Goal: Information Seeking & Learning: Learn about a topic

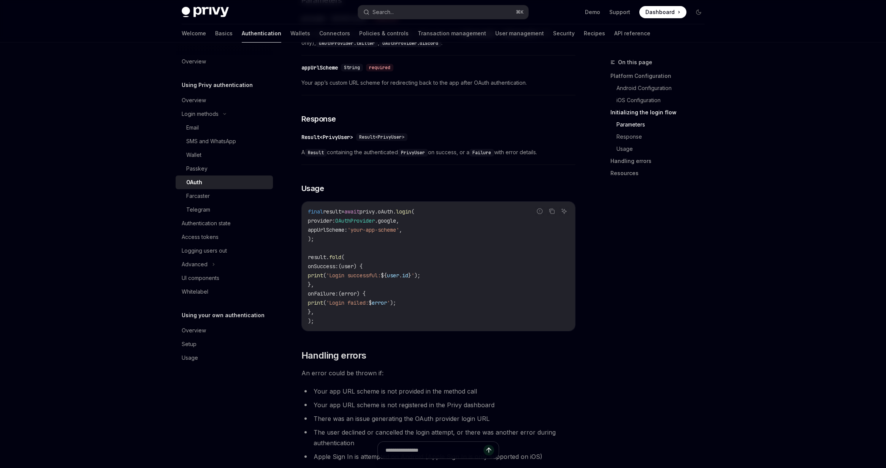
scroll to position [1035, 0]
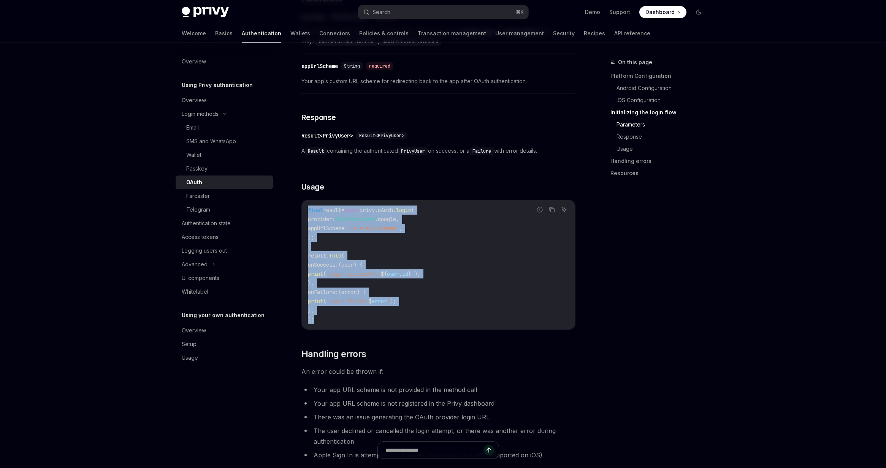
drag, startPoint x: 309, startPoint y: 210, endPoint x: 338, endPoint y: 317, distance: 111.2
click at [338, 317] on code "final result = await privy.oAuth. login ( provider : OAuthProvider .google, app…" at bounding box center [438, 265] width 261 height 119
copy code "final result = await privy.oAuth. login ( provider : OAuthProvider .google, app…"
click at [503, 258] on code "final result = await privy.oAuth. login ( provider : OAuthProvider .google, app…" at bounding box center [438, 265] width 261 height 119
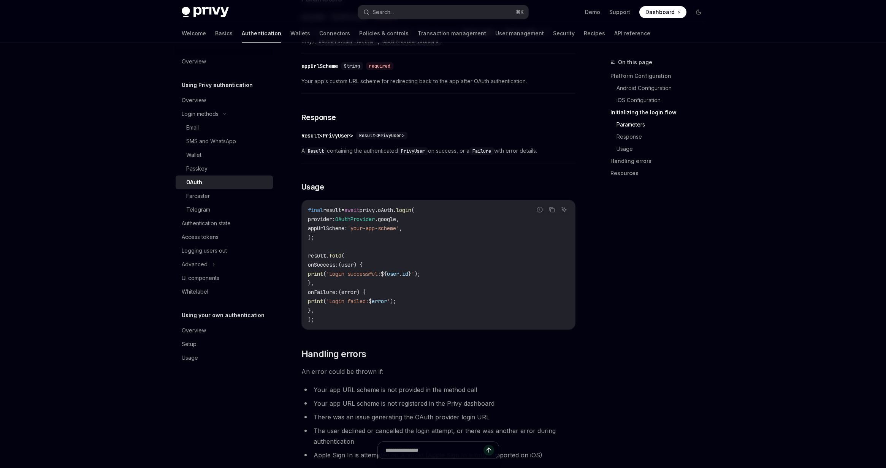
click at [486, 274] on code "final result = await privy.oAuth. login ( provider : OAuthProvider .google, app…" at bounding box center [438, 265] width 261 height 119
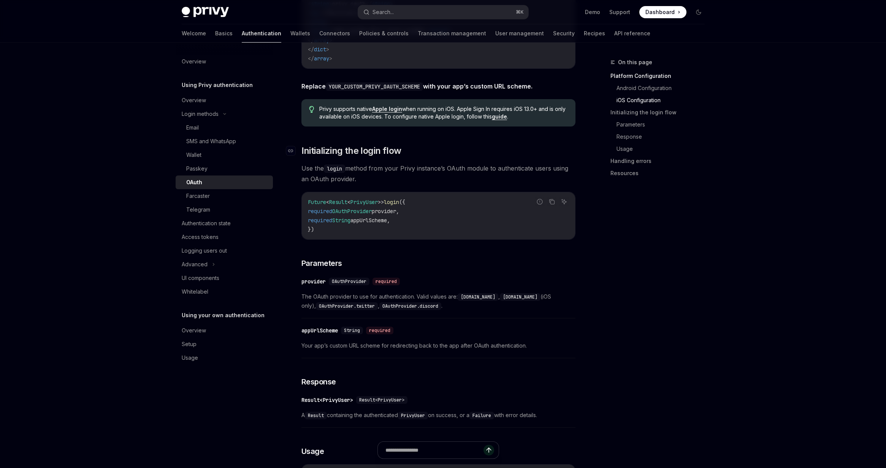
scroll to position [802, 0]
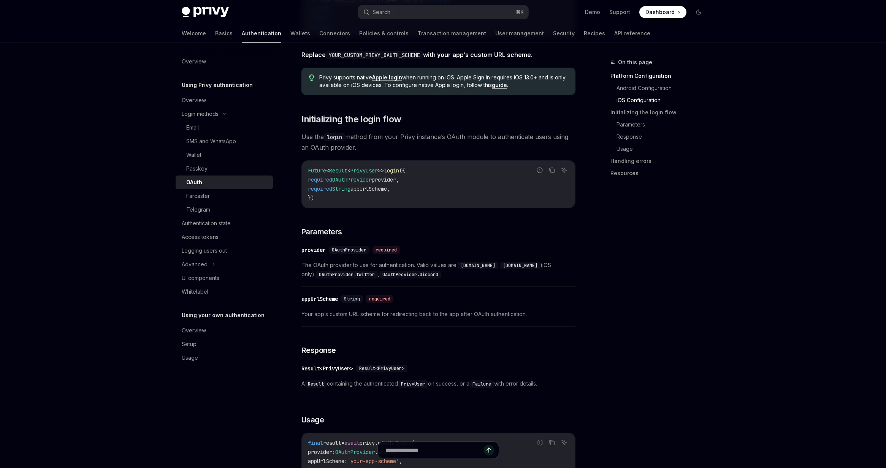
click at [354, 253] on span "OAuthProvider" at bounding box center [349, 250] width 35 height 6
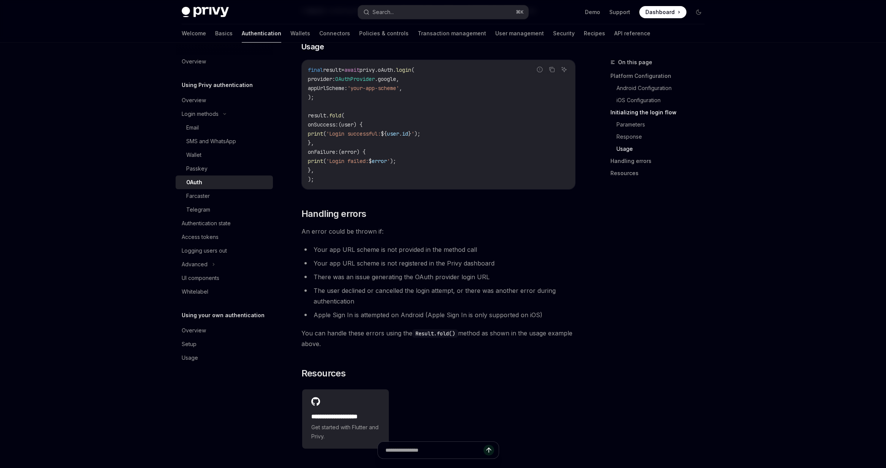
scroll to position [1208, 0]
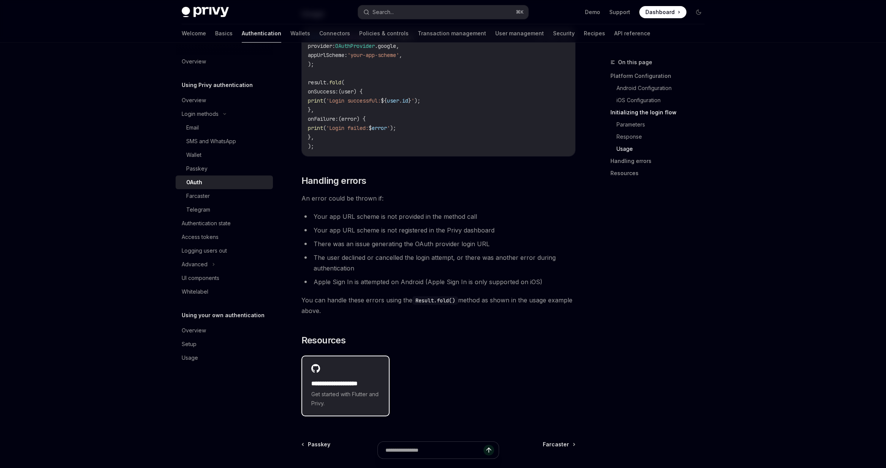
click at [363, 375] on div "**********" at bounding box center [345, 386] width 87 height 59
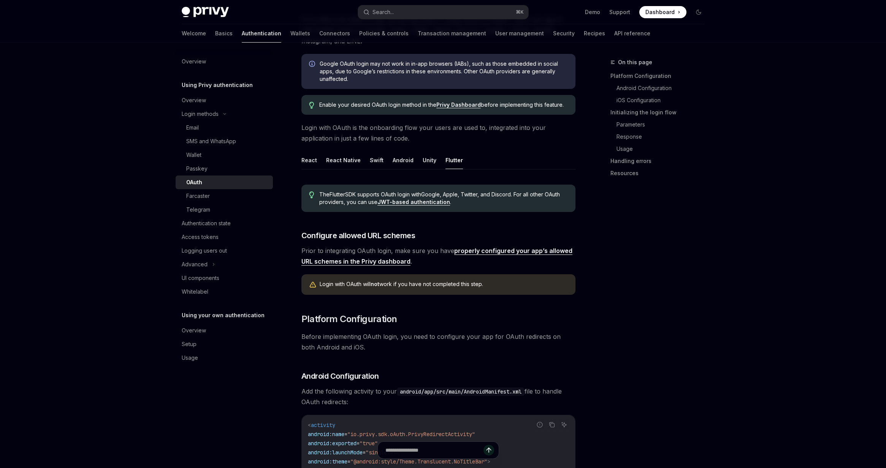
scroll to position [79, 0]
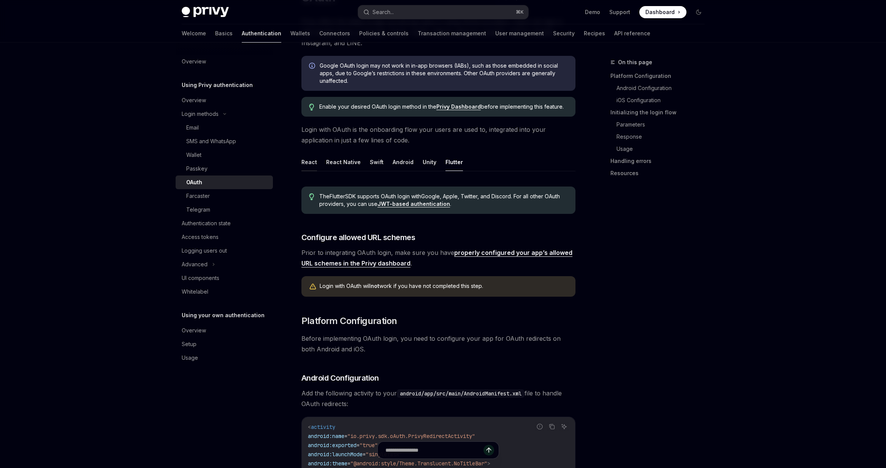
click at [302, 161] on button "React" at bounding box center [310, 162] width 16 height 18
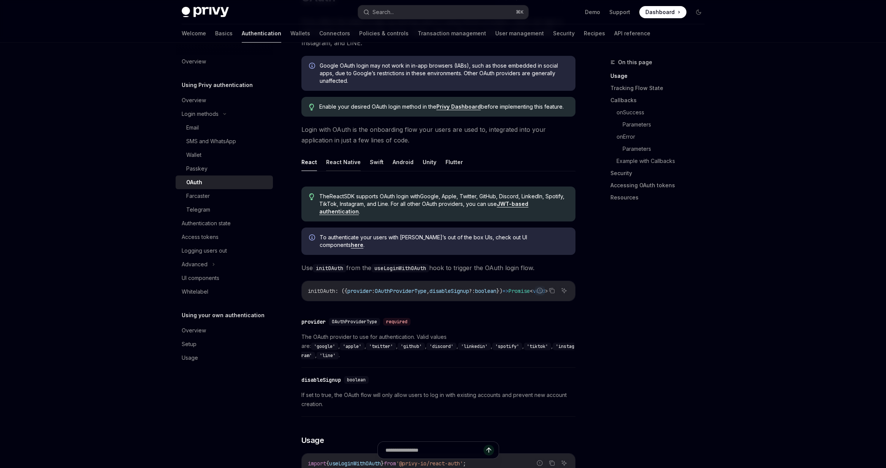
click at [338, 162] on button "React Native" at bounding box center [343, 162] width 35 height 18
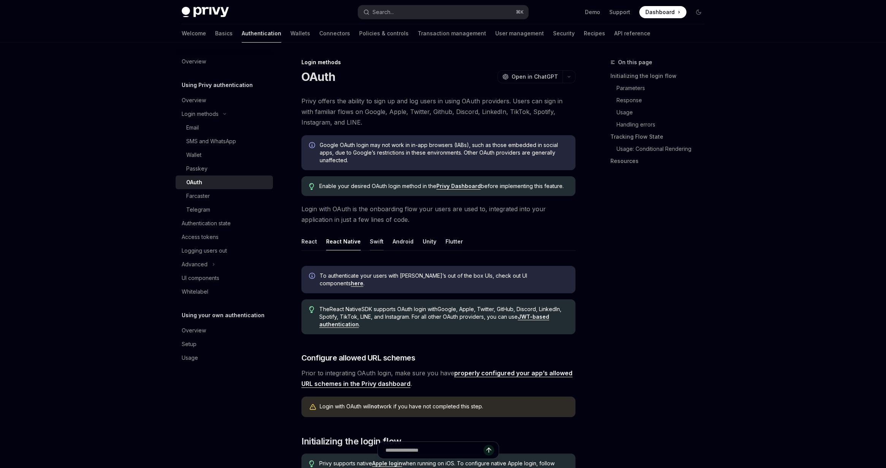
click at [376, 243] on button "Swift" at bounding box center [377, 242] width 14 height 18
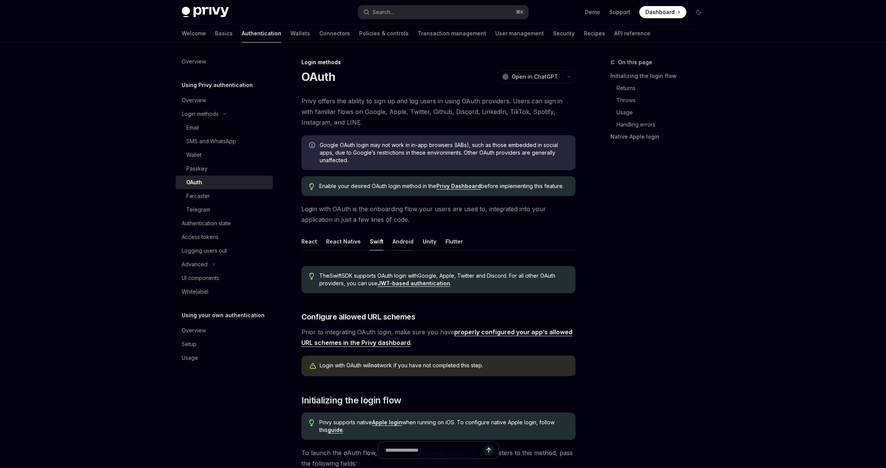
click at [400, 242] on button "Android" at bounding box center [403, 242] width 21 height 18
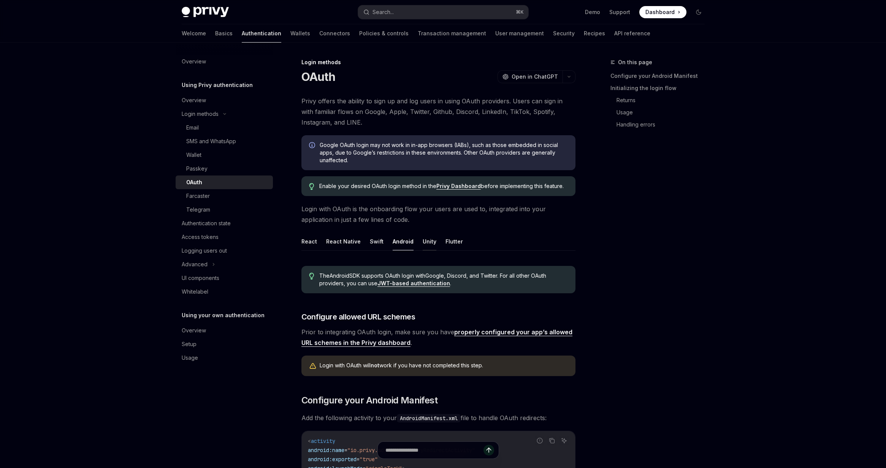
click at [429, 243] on button "Unity" at bounding box center [430, 242] width 14 height 18
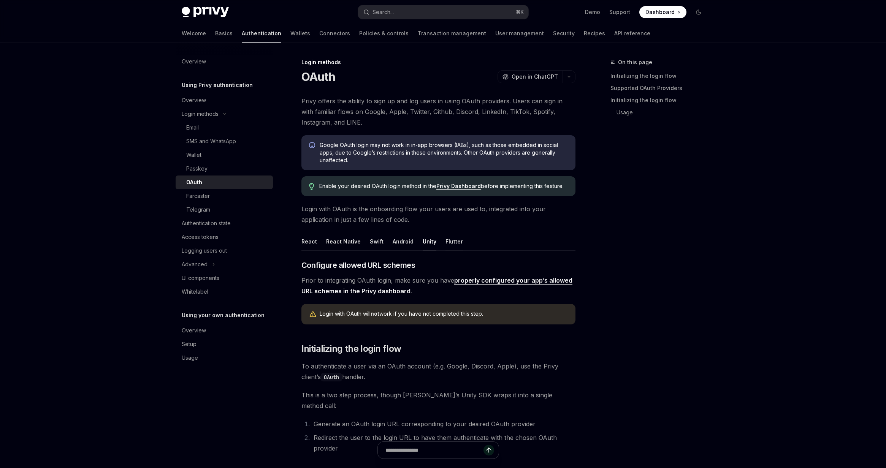
click at [448, 244] on button "Flutter" at bounding box center [454, 242] width 17 height 18
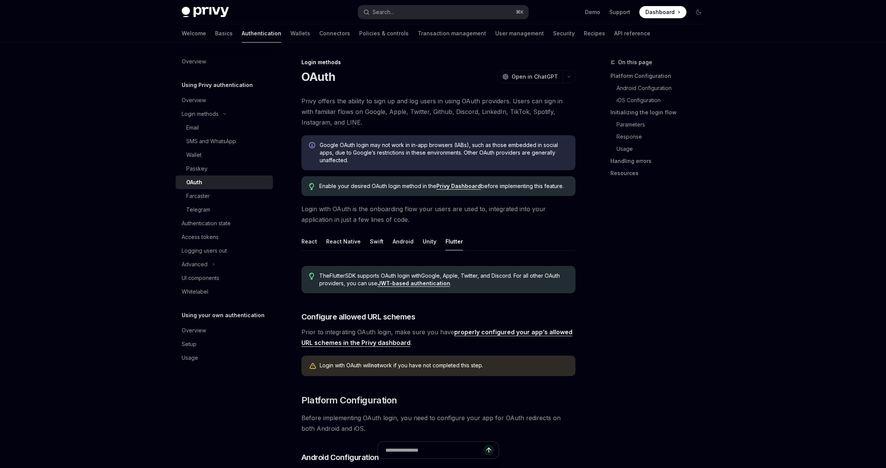
scroll to position [70, 0]
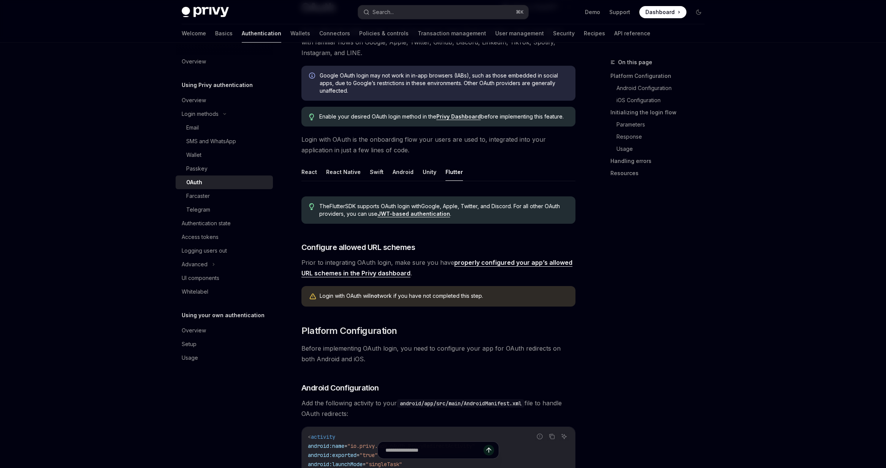
click at [433, 215] on link "JWT-based authentication" at bounding box center [414, 214] width 73 height 7
click at [424, 173] on button "Unity" at bounding box center [430, 172] width 14 height 18
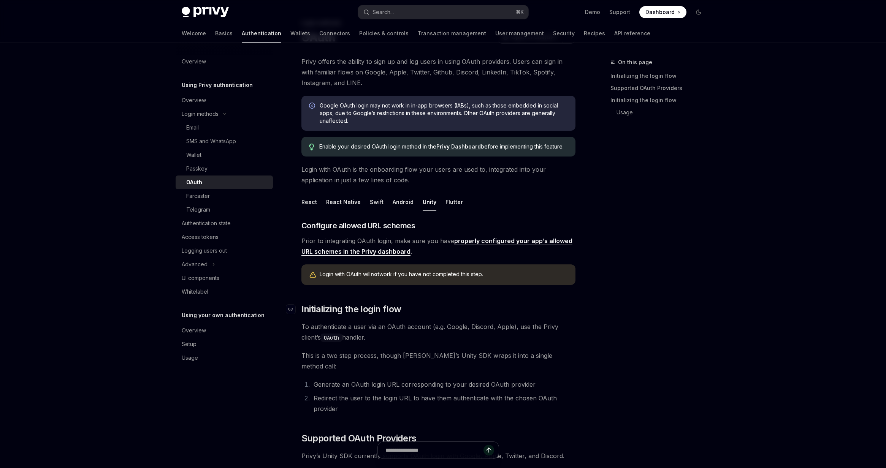
scroll to position [60, 0]
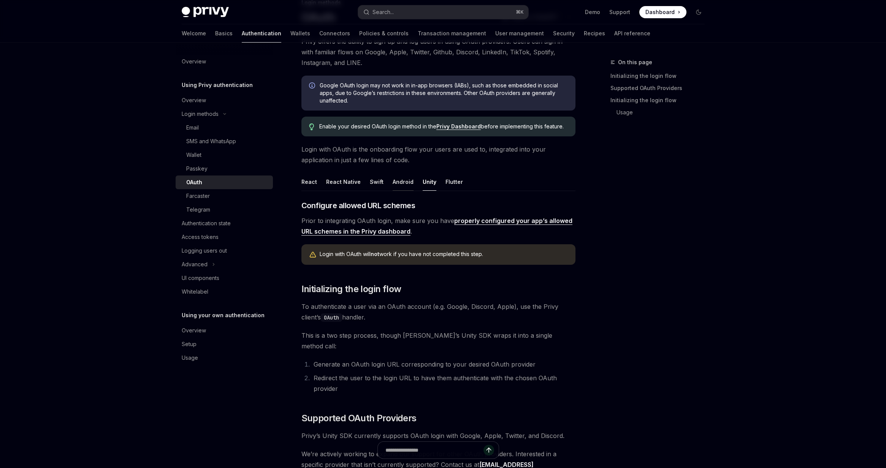
click at [402, 181] on button "Android" at bounding box center [403, 182] width 21 height 18
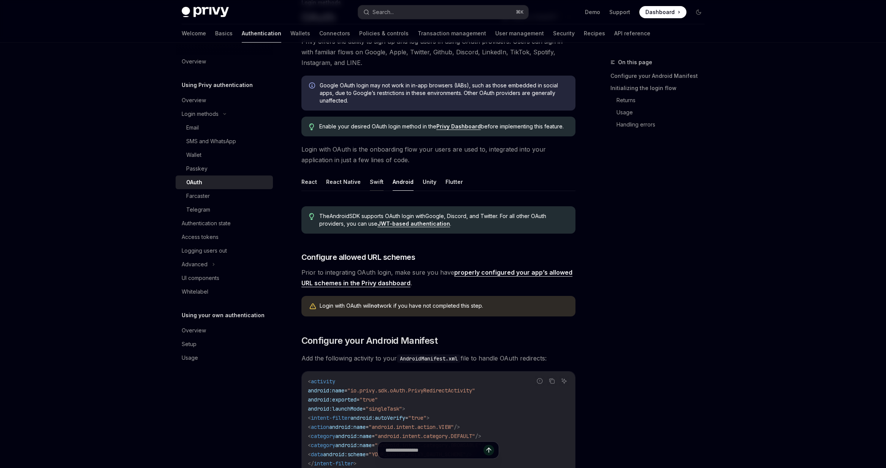
click at [378, 184] on button "Swift" at bounding box center [377, 182] width 14 height 18
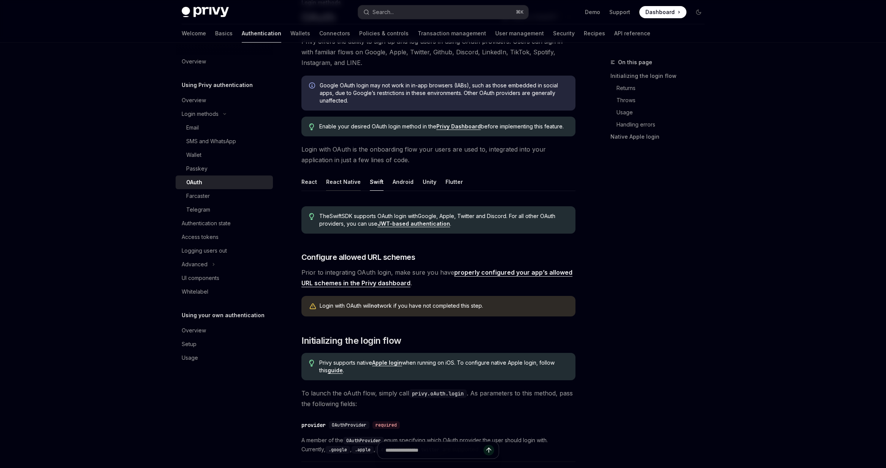
click at [347, 182] on button "React Native" at bounding box center [343, 182] width 35 height 18
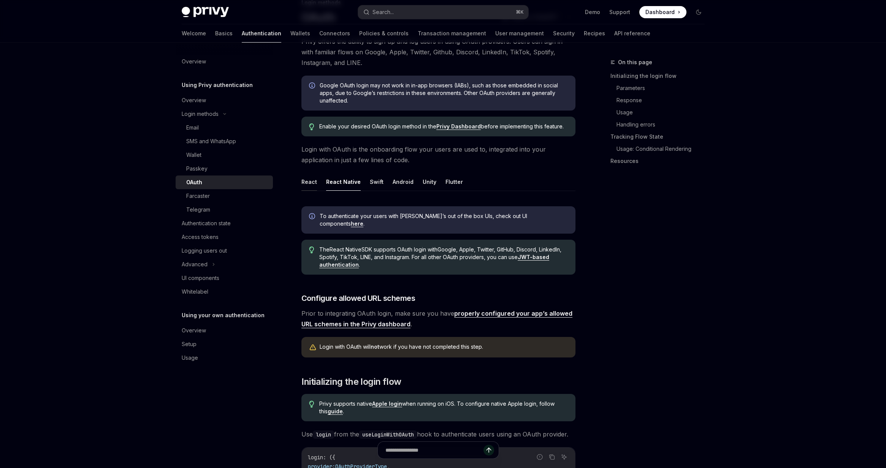
click at [315, 182] on button "React" at bounding box center [310, 182] width 16 height 18
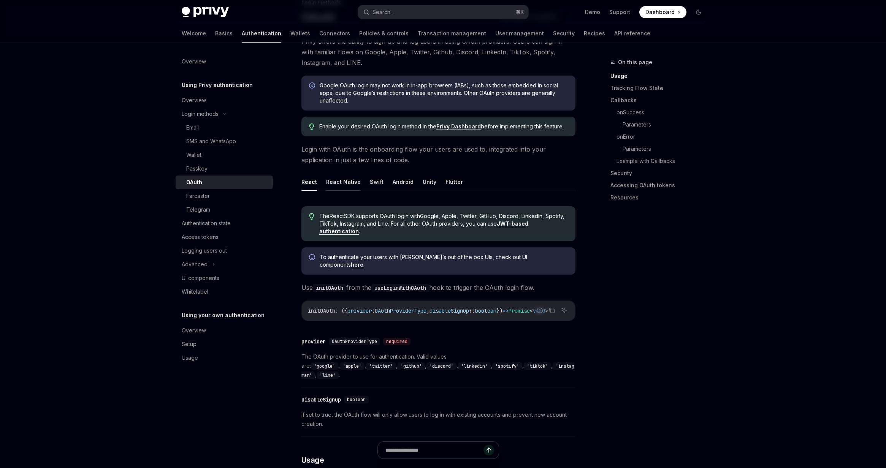
click at [336, 184] on button "React Native" at bounding box center [343, 182] width 35 height 18
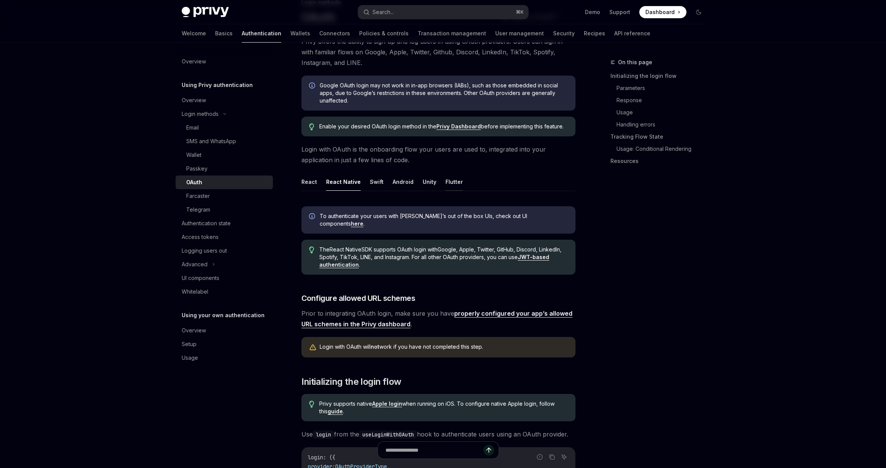
click at [446, 185] on button "Flutter" at bounding box center [454, 182] width 17 height 18
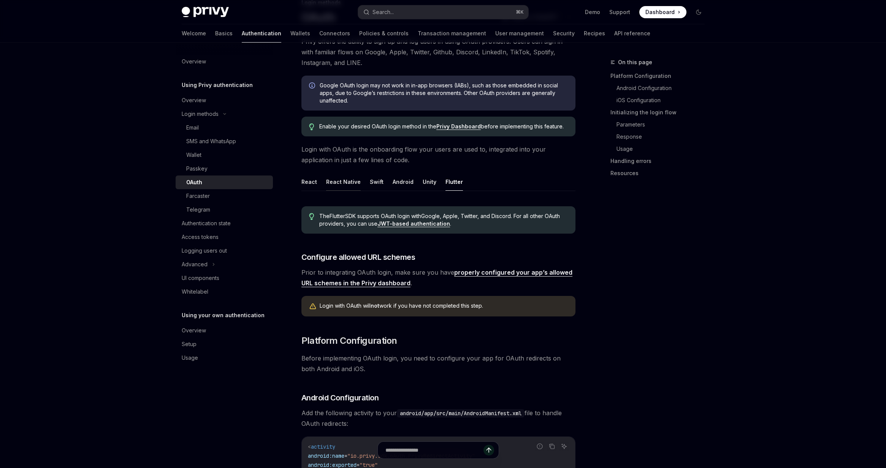
click at [351, 183] on button "React Native" at bounding box center [343, 182] width 35 height 18
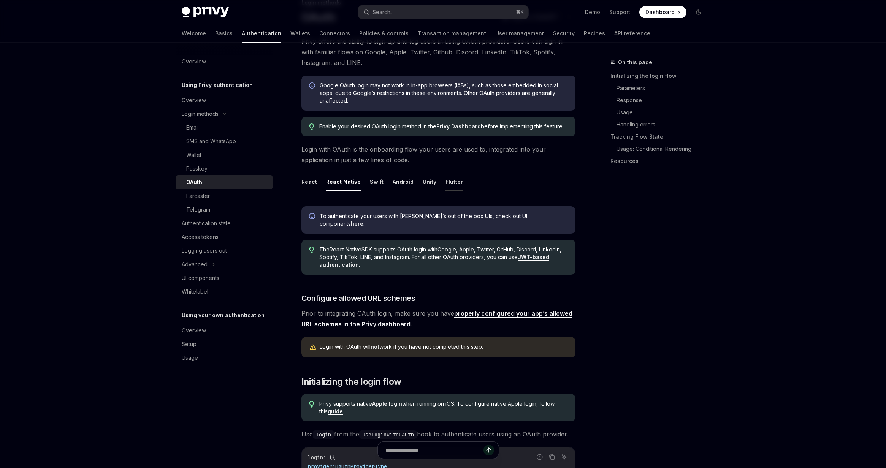
click at [449, 183] on button "Flutter" at bounding box center [454, 182] width 17 height 18
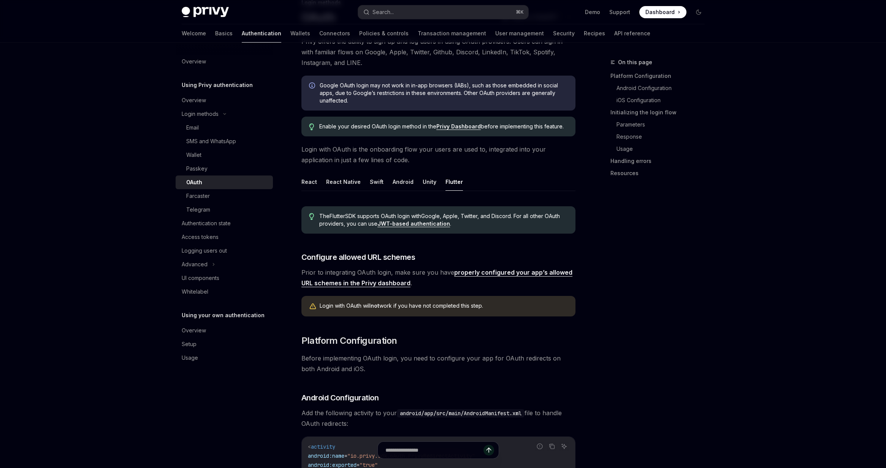
drag, startPoint x: 386, startPoint y: 216, endPoint x: 425, endPoint y: 216, distance: 39.9
click at [425, 216] on span "The Flutter SDK supports OAuth login with Google, Apple, Twitter, and Discord .…" at bounding box center [443, 220] width 248 height 15
copy span "OAuth login with"
click at [426, 184] on button "Unity" at bounding box center [430, 182] width 14 height 18
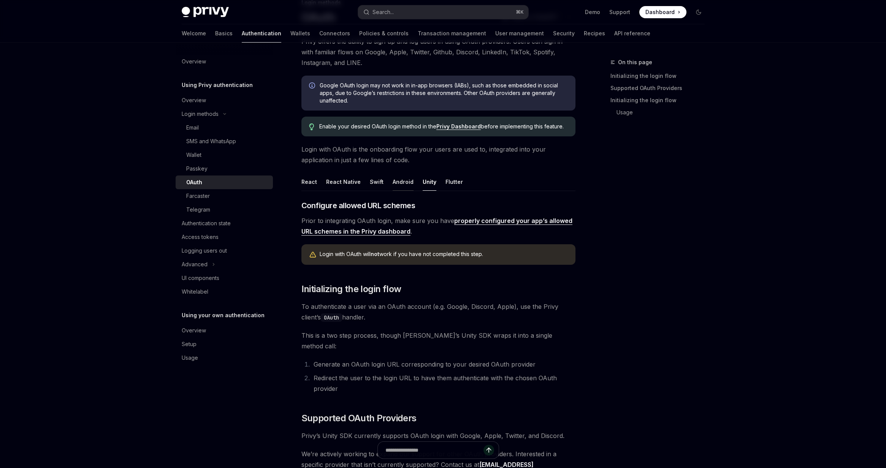
click at [405, 183] on button "Android" at bounding box center [403, 182] width 21 height 18
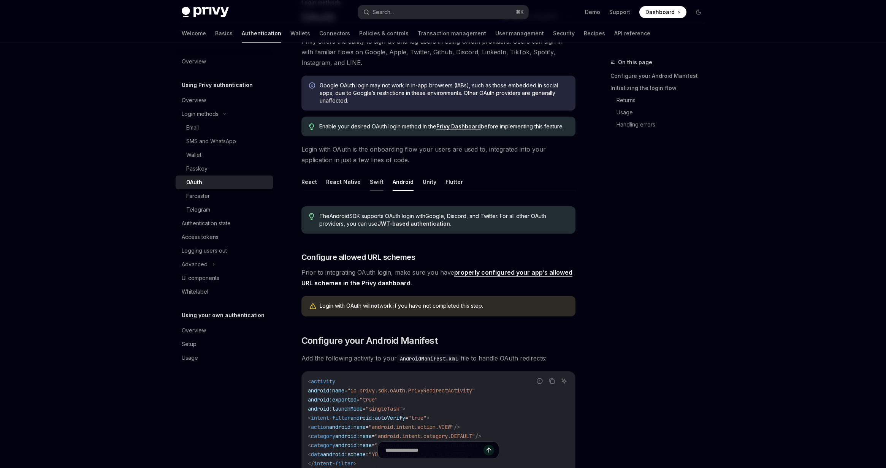
click at [375, 183] on button "Swift" at bounding box center [377, 182] width 14 height 18
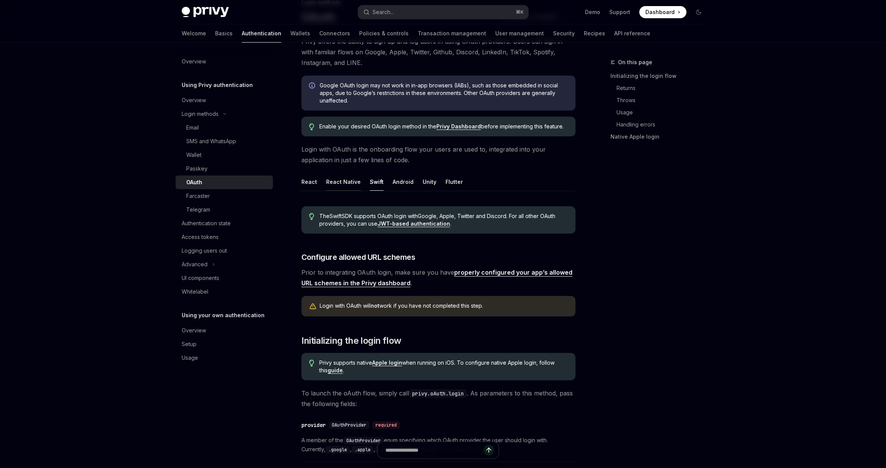
click at [356, 183] on button "React Native" at bounding box center [343, 182] width 35 height 18
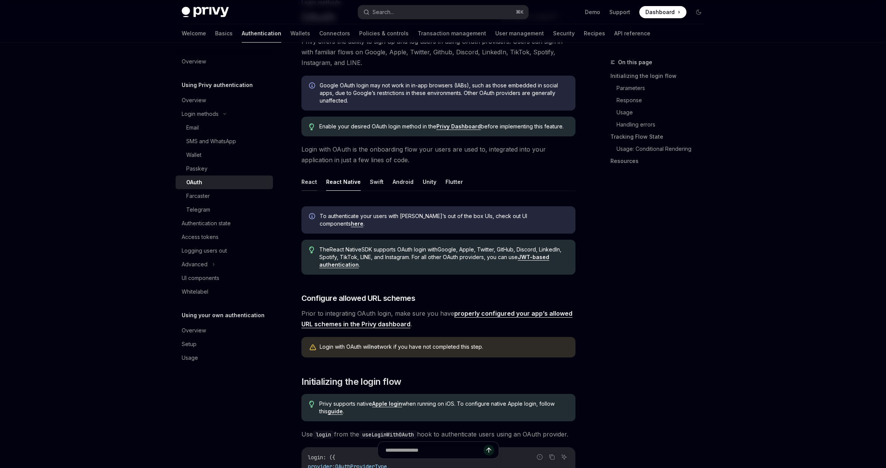
click at [315, 185] on button "React" at bounding box center [310, 182] width 16 height 18
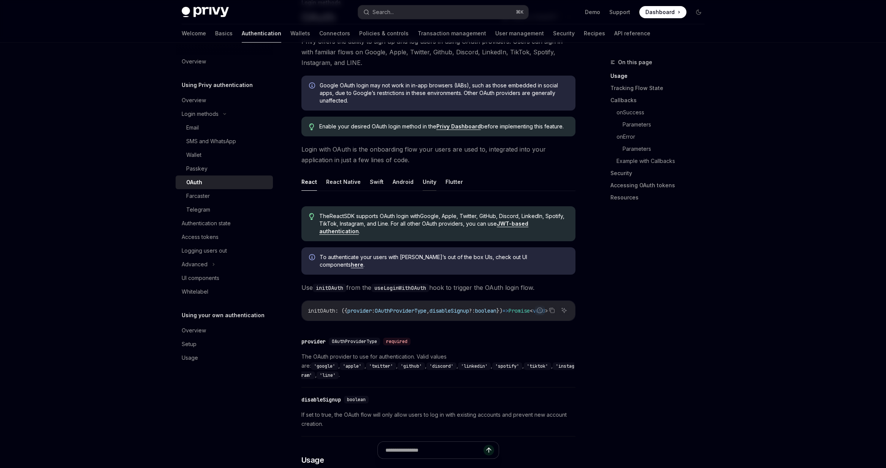
click at [426, 183] on button "Unity" at bounding box center [430, 182] width 14 height 18
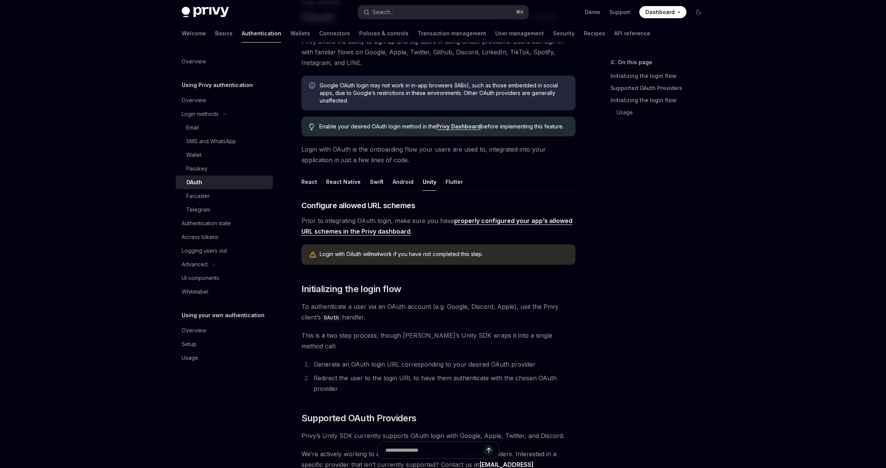
click at [459, 183] on ul "React React Native Swift Android Unity Flutter" at bounding box center [439, 182] width 274 height 18
click at [457, 183] on button "Flutter" at bounding box center [454, 182] width 17 height 18
type textarea "*"
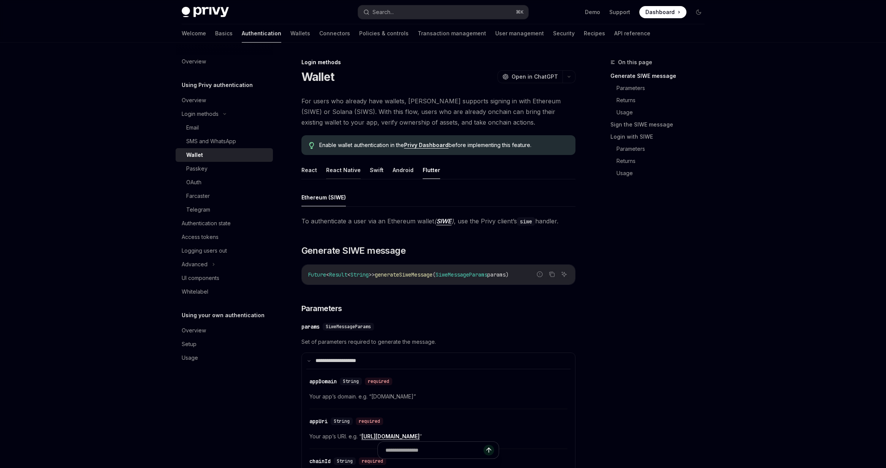
click at [342, 171] on button "React Native" at bounding box center [343, 170] width 35 height 18
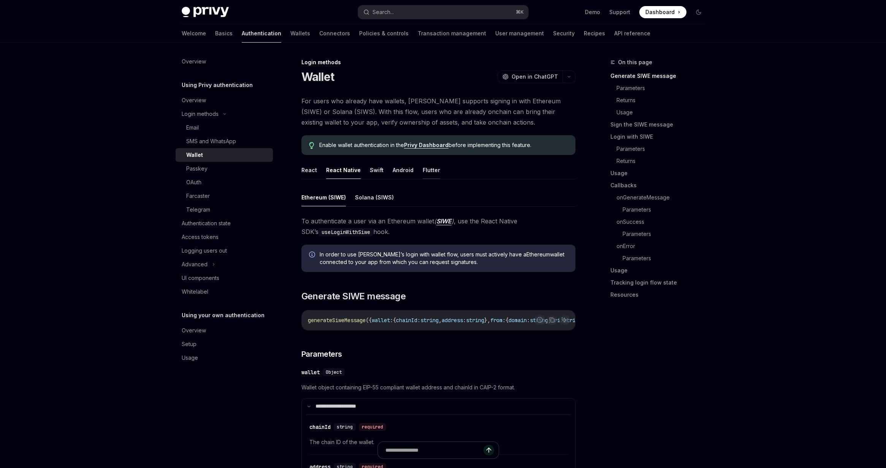
click at [428, 167] on button "Flutter" at bounding box center [431, 170] width 17 height 18
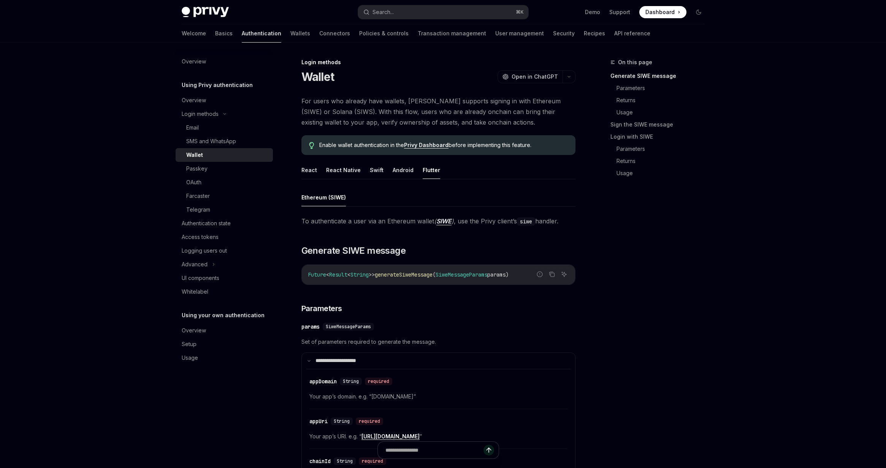
click at [485, 178] on ul "React React Native Swift Android Flutter" at bounding box center [439, 170] width 274 height 18
click at [338, 173] on button "React Native" at bounding box center [343, 170] width 35 height 18
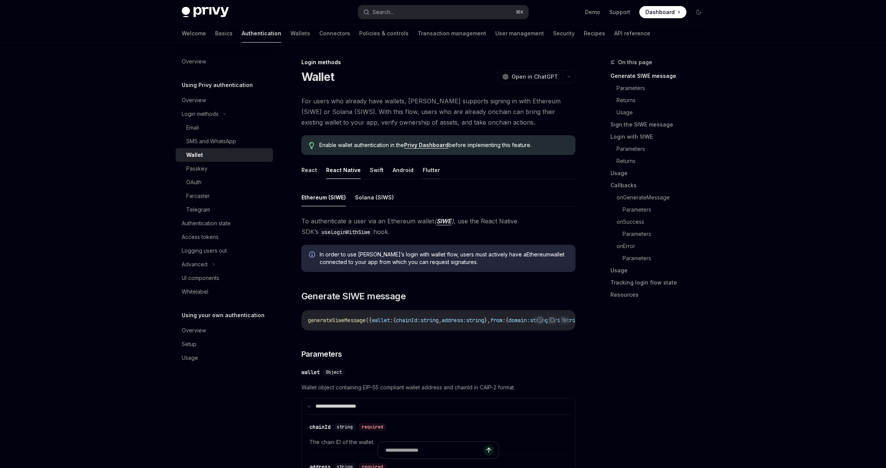
click at [428, 173] on button "Flutter" at bounding box center [431, 170] width 17 height 18
type textarea "*"
